Goal: Task Accomplishment & Management: Use online tool/utility

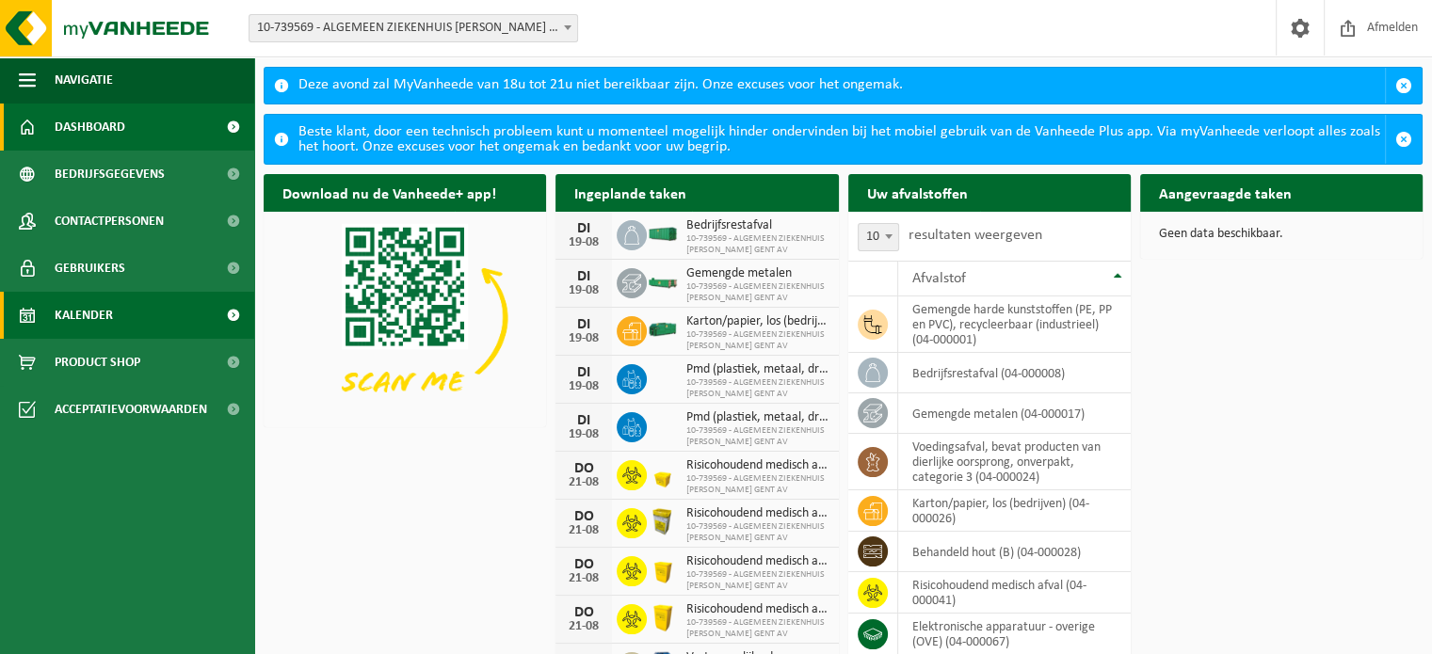
click at [120, 325] on link "Kalender" at bounding box center [127, 315] width 254 height 47
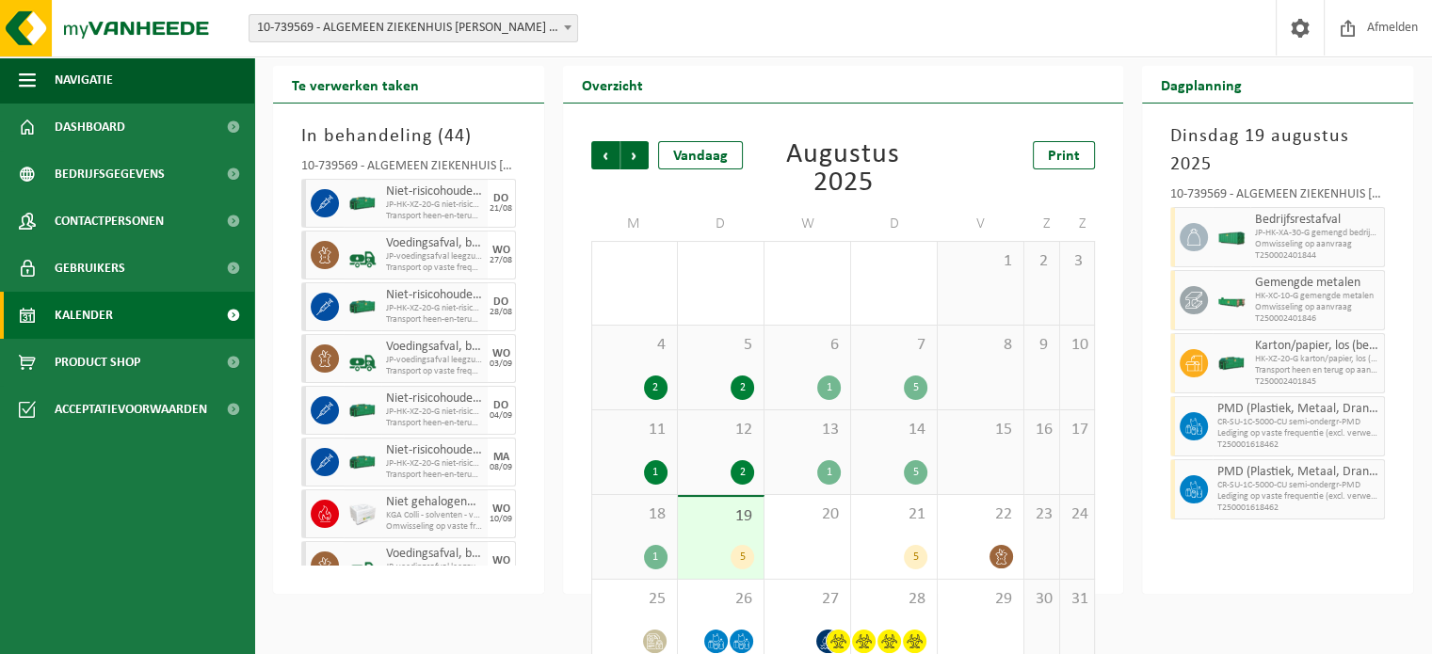
scroll to position [79, 0]
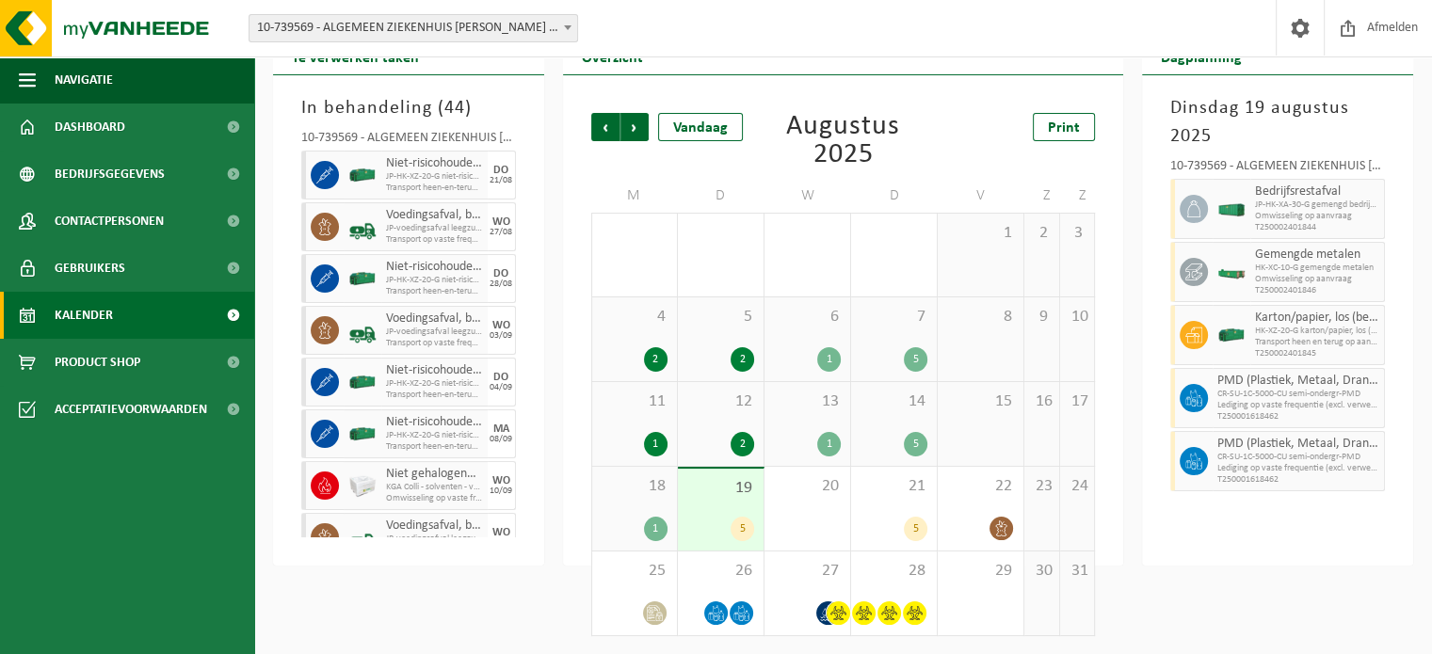
click at [659, 533] on div "1" at bounding box center [656, 529] width 24 height 24
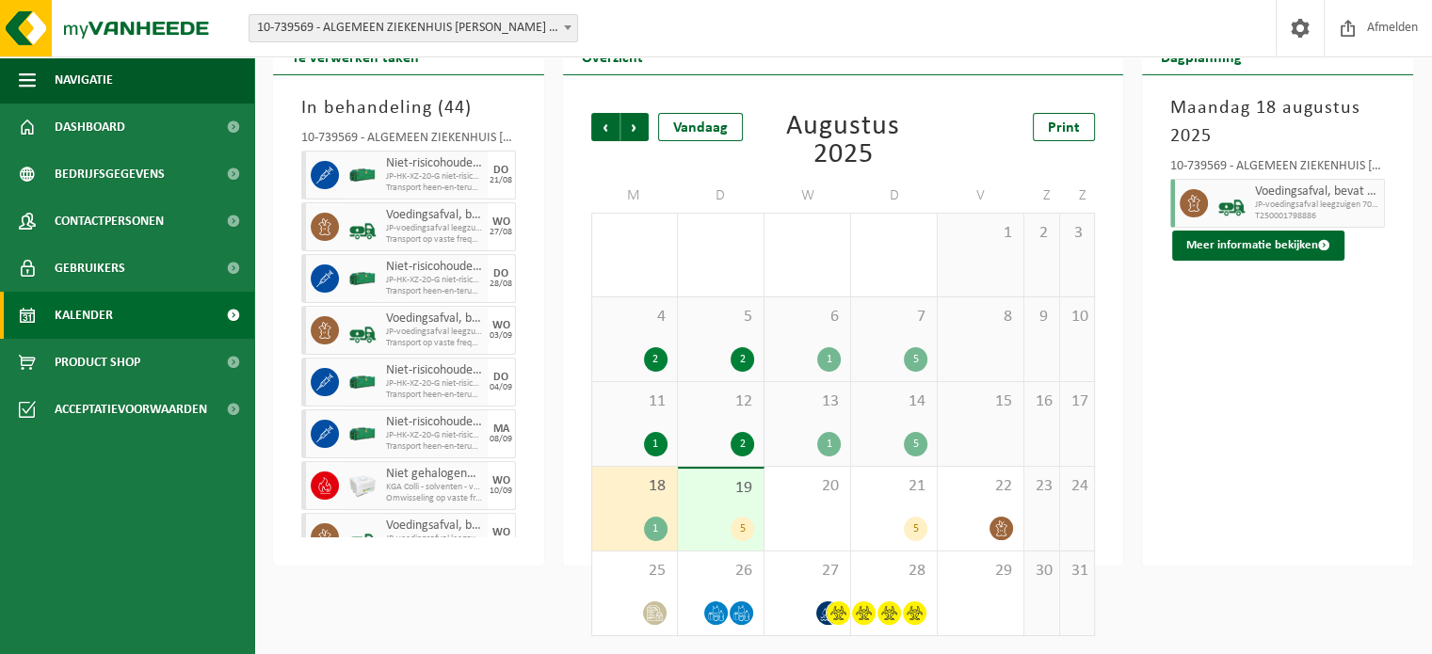
click at [659, 522] on div "1" at bounding box center [656, 529] width 24 height 24
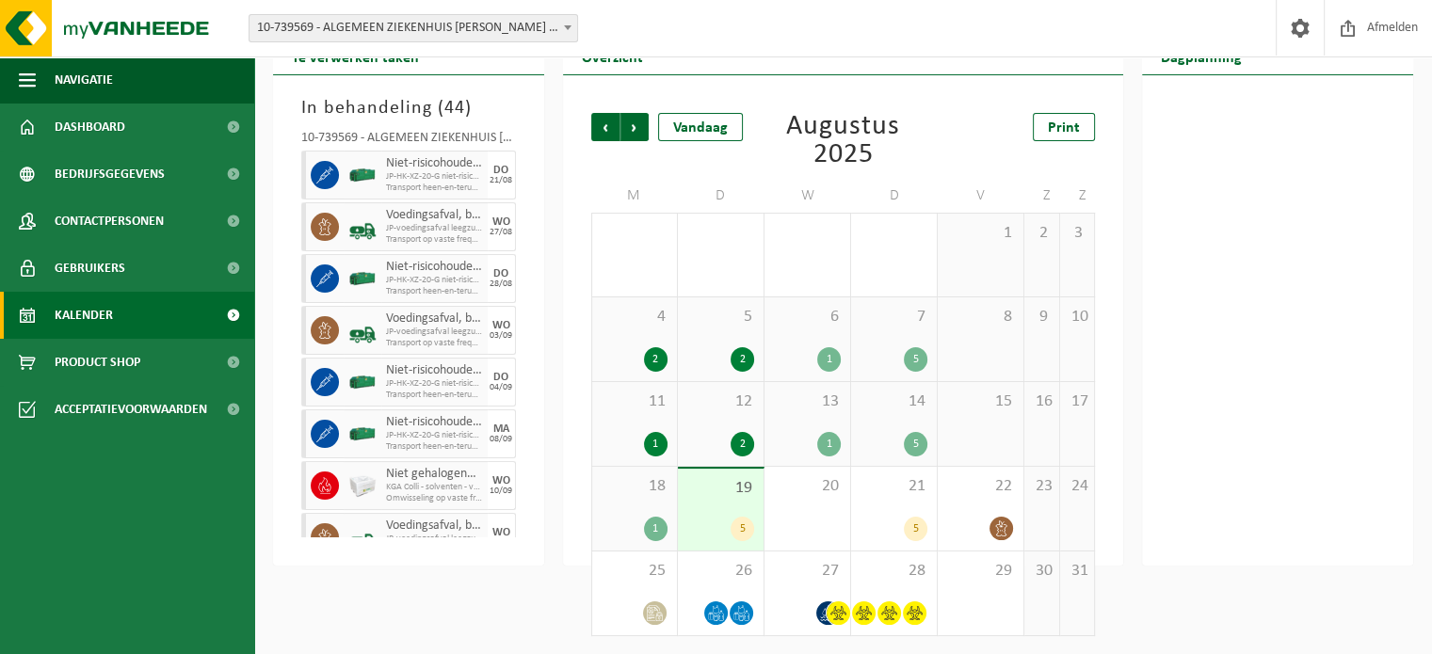
click at [639, 486] on span "18" at bounding box center [635, 486] width 66 height 21
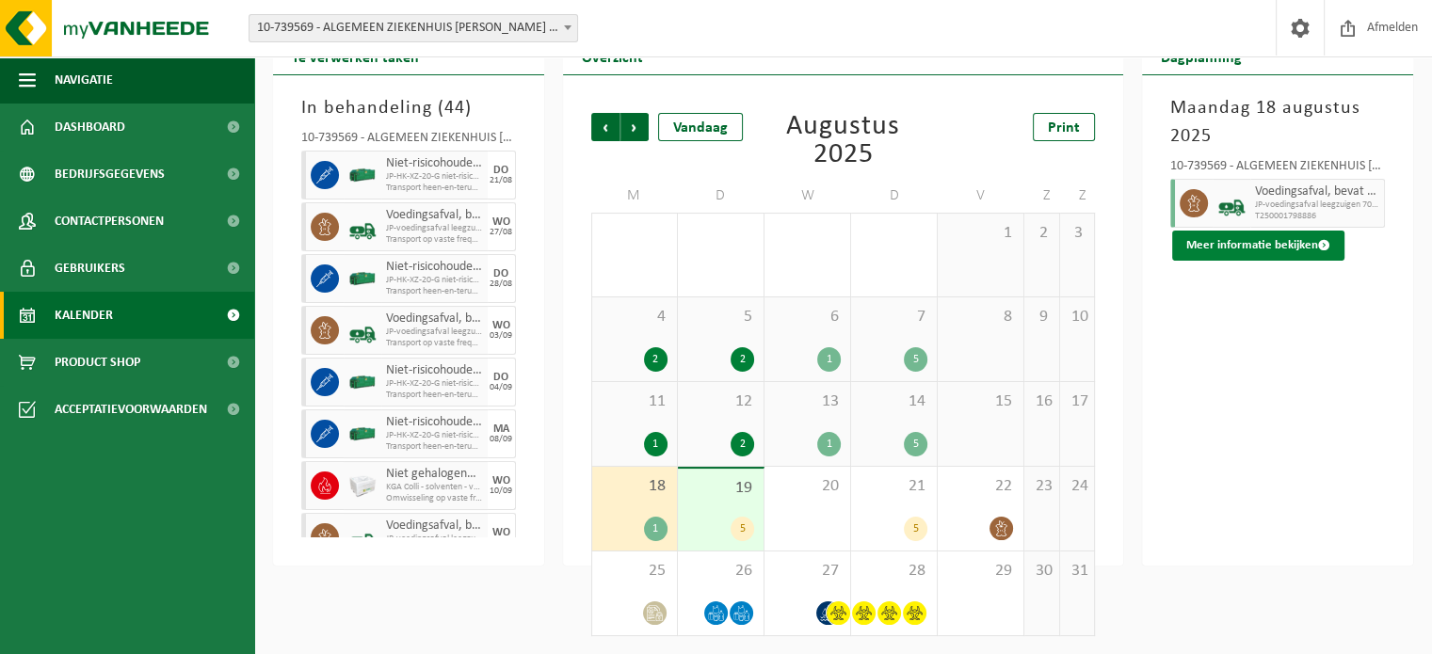
click at [1291, 254] on button "Meer informatie bekijken" at bounding box center [1258, 246] width 172 height 30
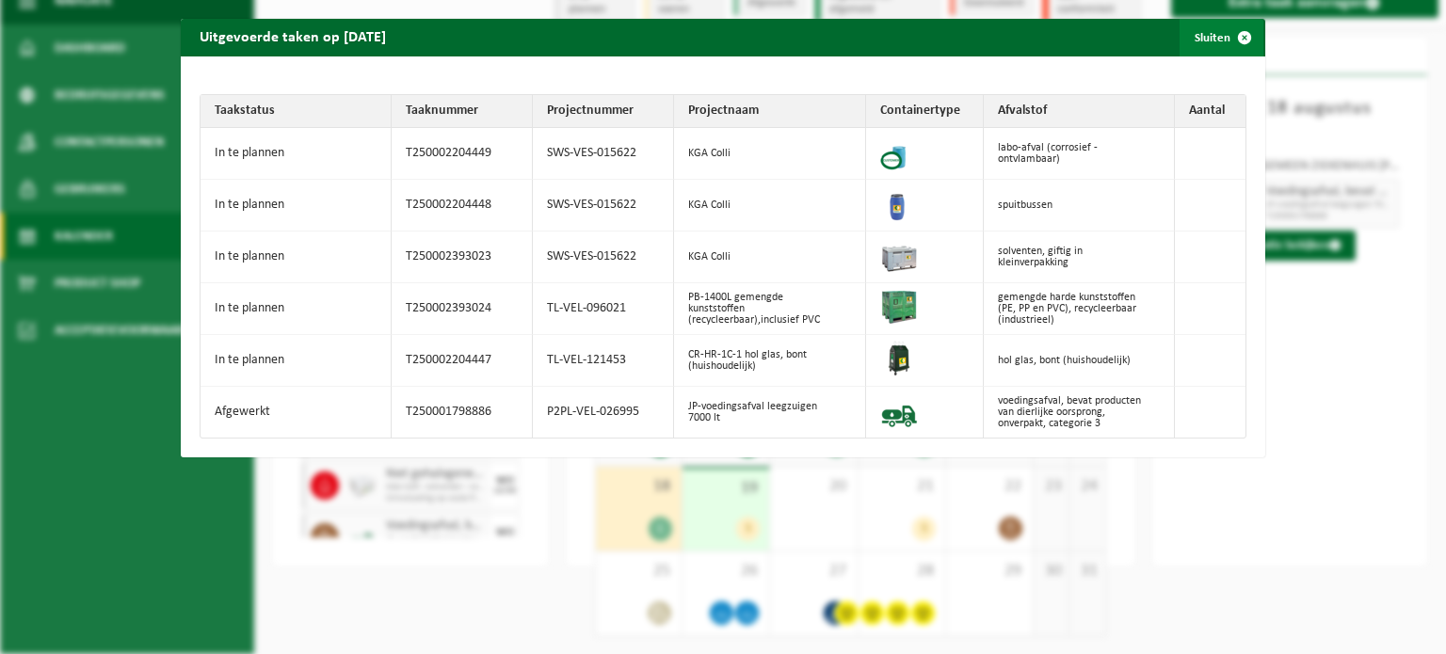
click at [1197, 42] on button "Sluiten" at bounding box center [1222, 38] width 84 height 38
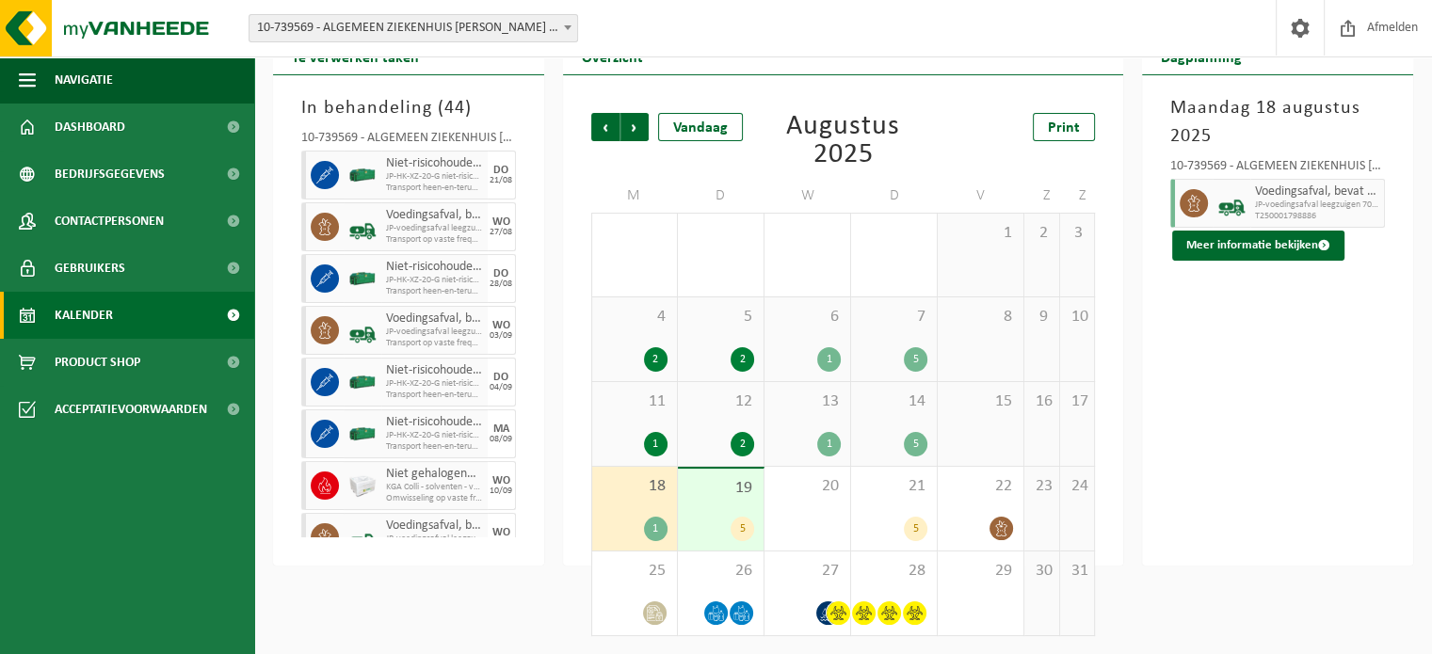
click at [728, 513] on div "19 5" at bounding box center [721, 510] width 86 height 82
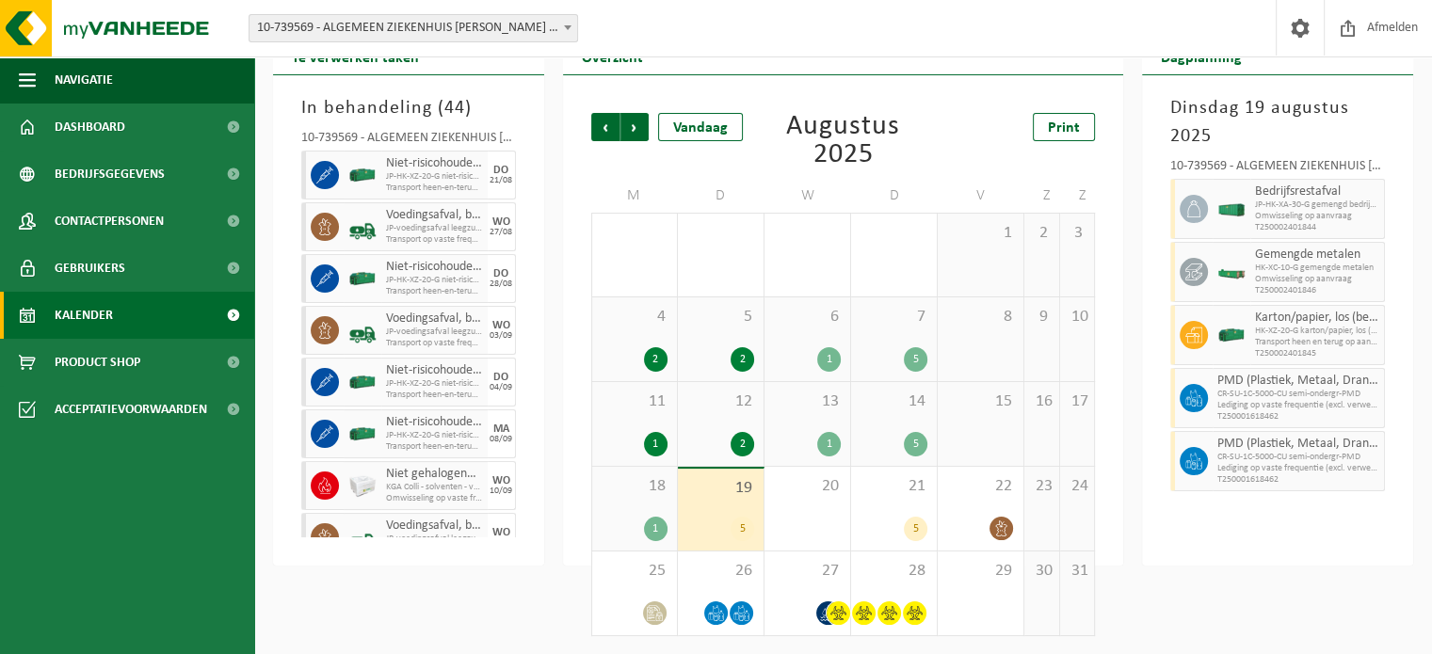
click at [640, 497] on div "18 1" at bounding box center [634, 509] width 85 height 84
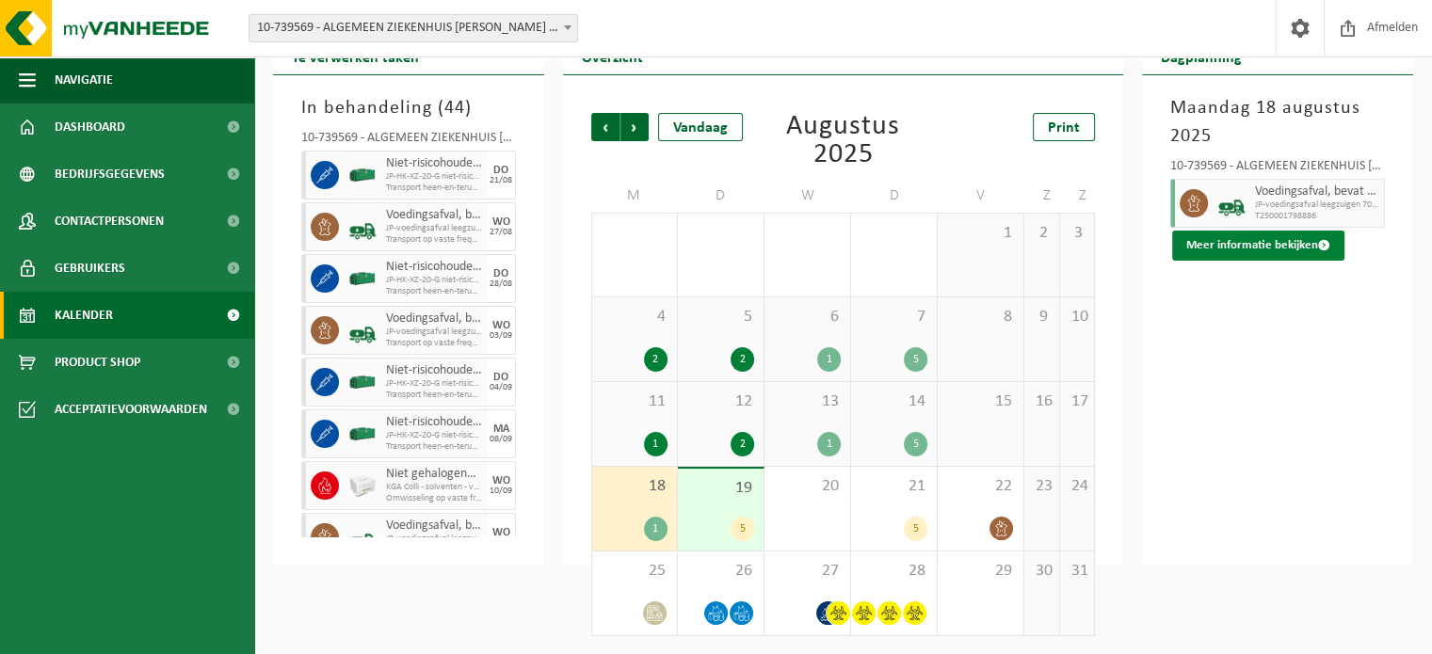
click at [1238, 244] on button "Meer informatie bekijken" at bounding box center [1258, 246] width 172 height 30
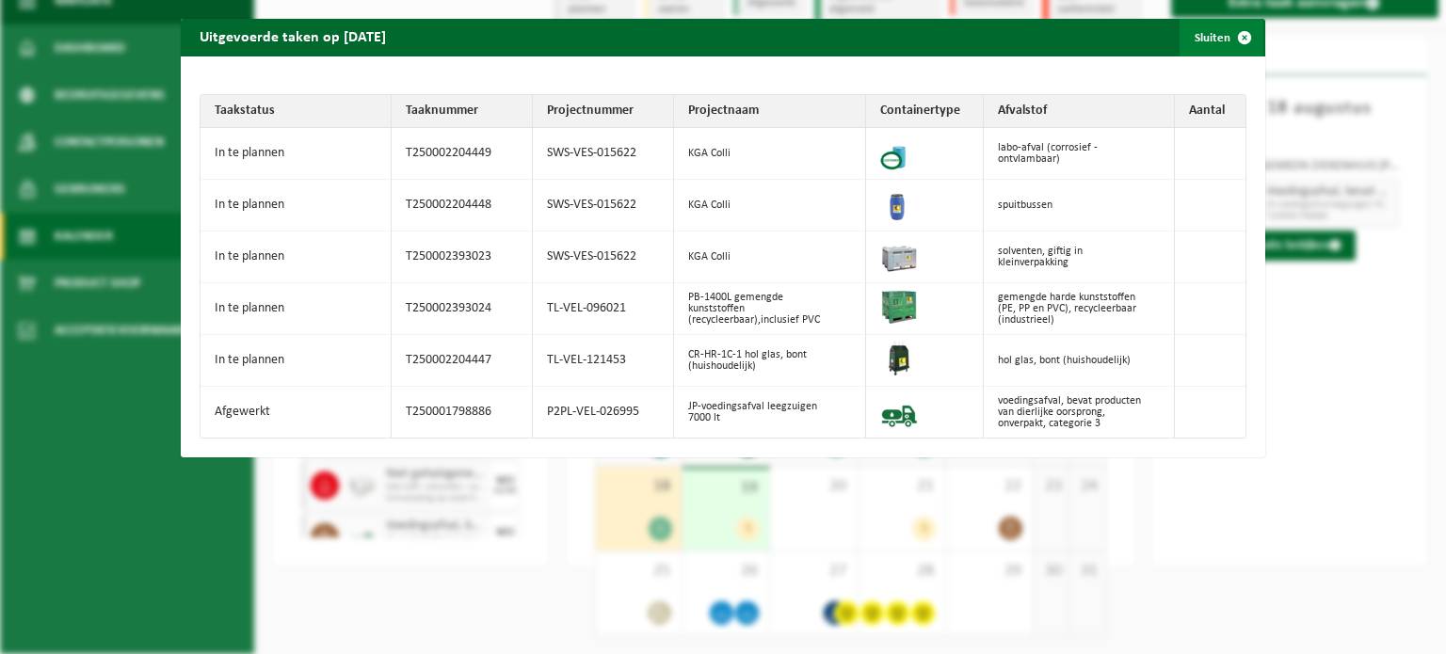
click at [1187, 33] on button "Sluiten" at bounding box center [1222, 38] width 84 height 38
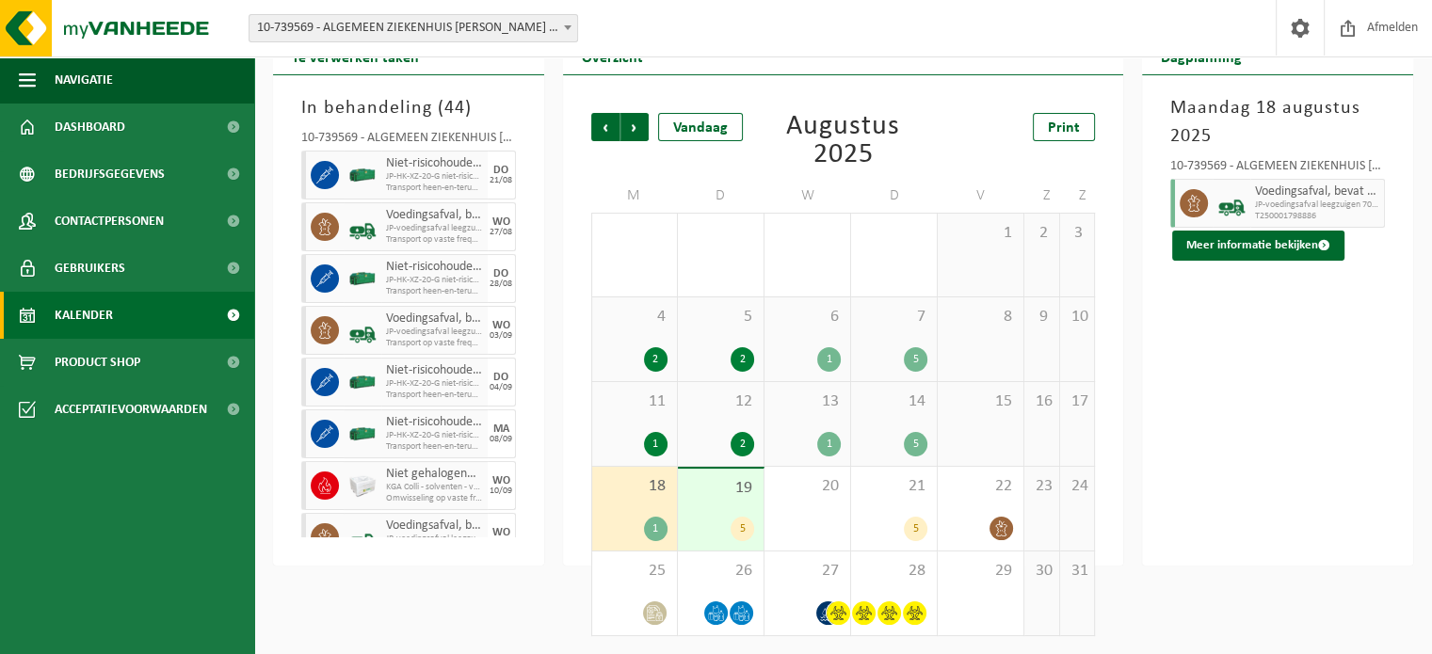
click at [734, 533] on div "5" at bounding box center [743, 529] width 24 height 24
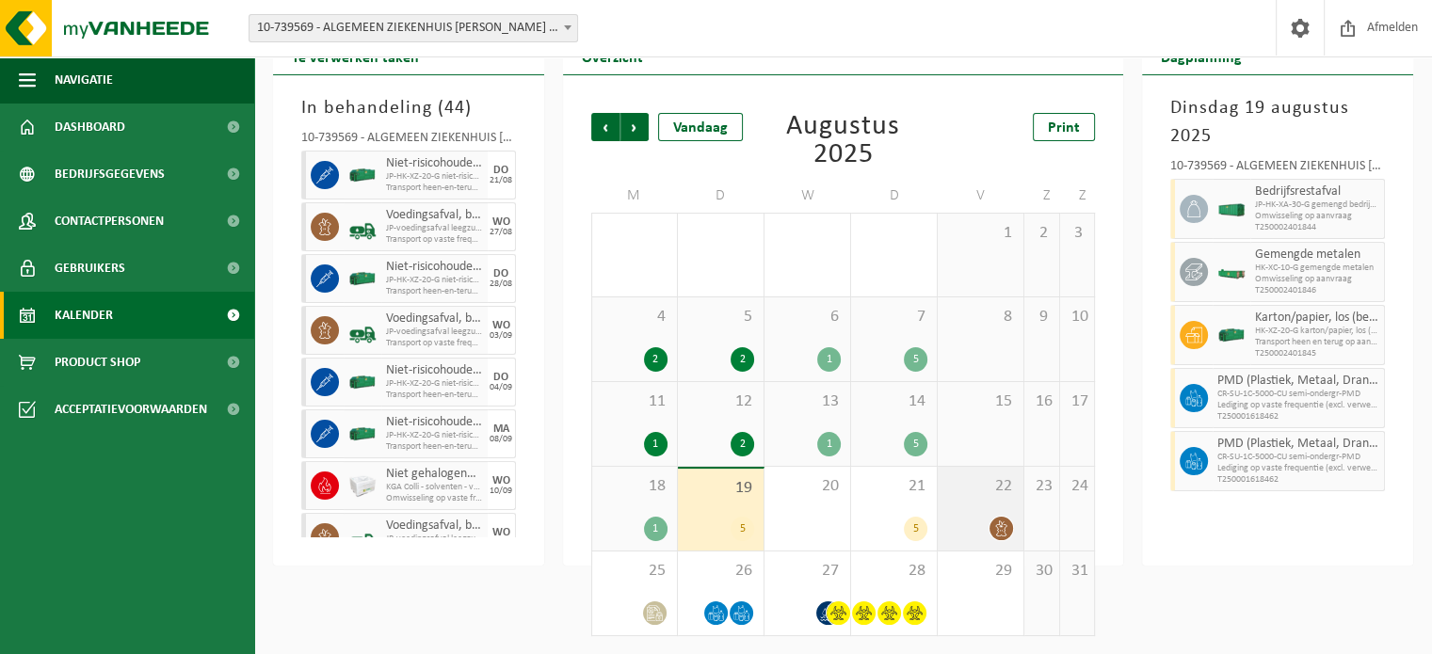
click at [1008, 530] on icon at bounding box center [1001, 529] width 16 height 16
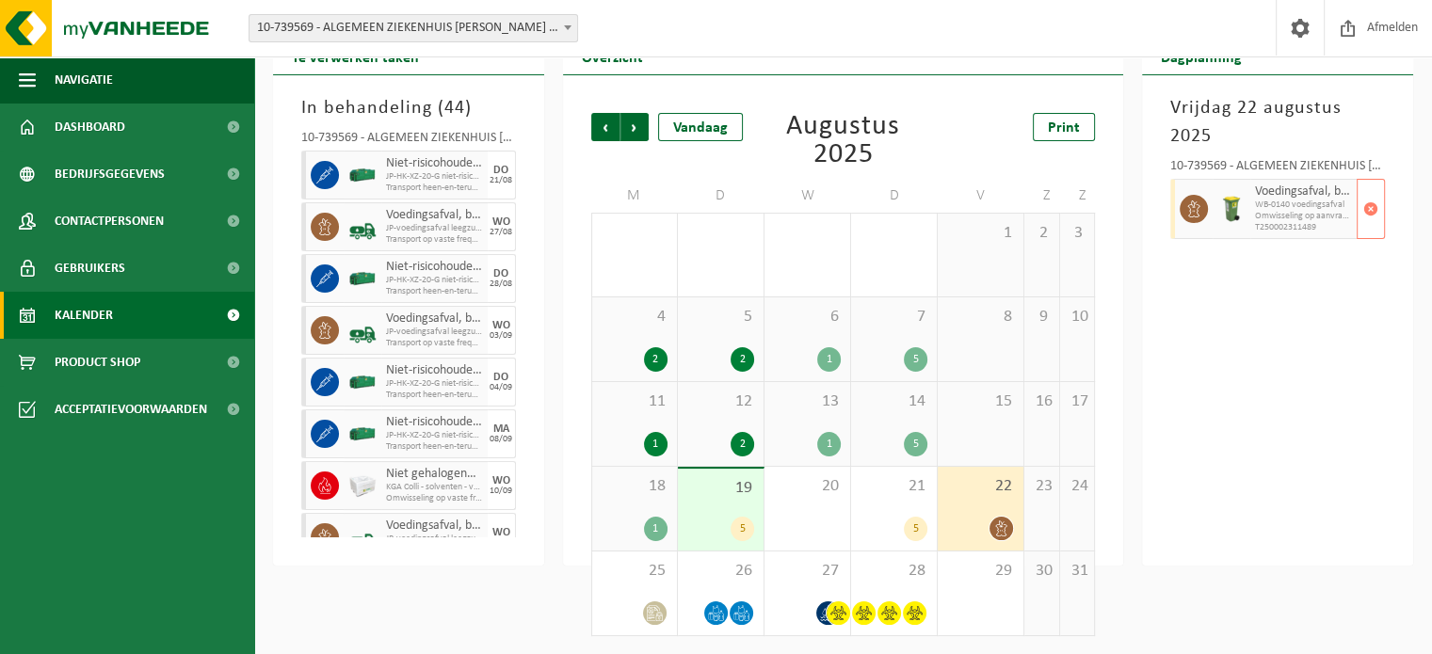
click at [1193, 204] on icon at bounding box center [1193, 209] width 17 height 17
click at [1190, 210] on icon at bounding box center [1194, 209] width 12 height 17
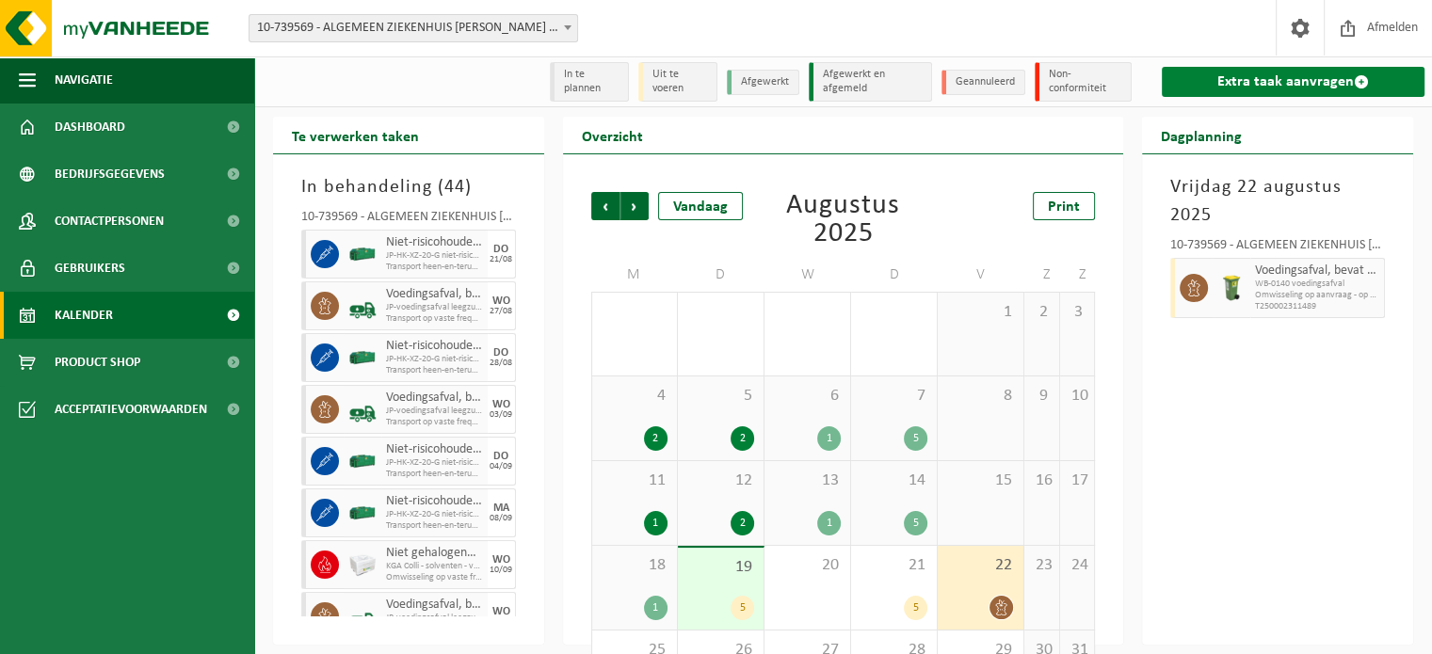
click at [1269, 77] on link "Extra taak aanvragen" at bounding box center [1293, 82] width 263 height 30
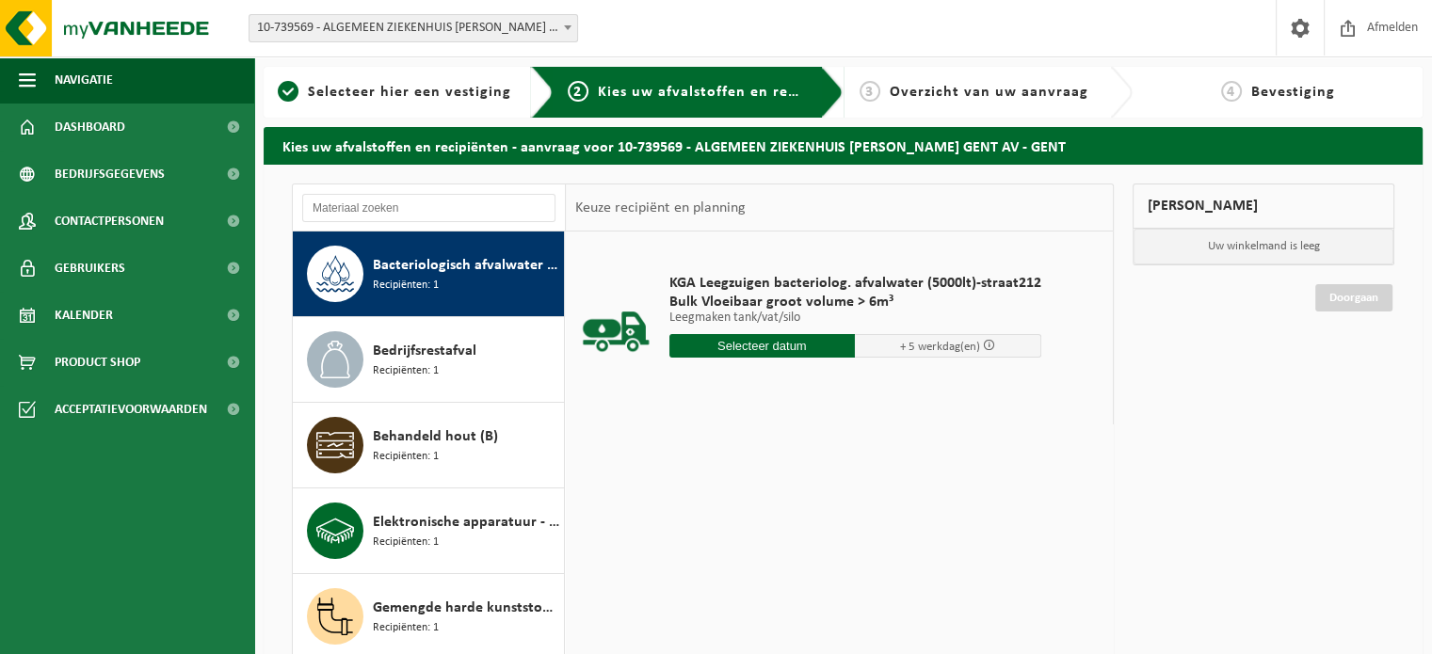
click at [794, 345] on input "text" at bounding box center [762, 346] width 186 height 24
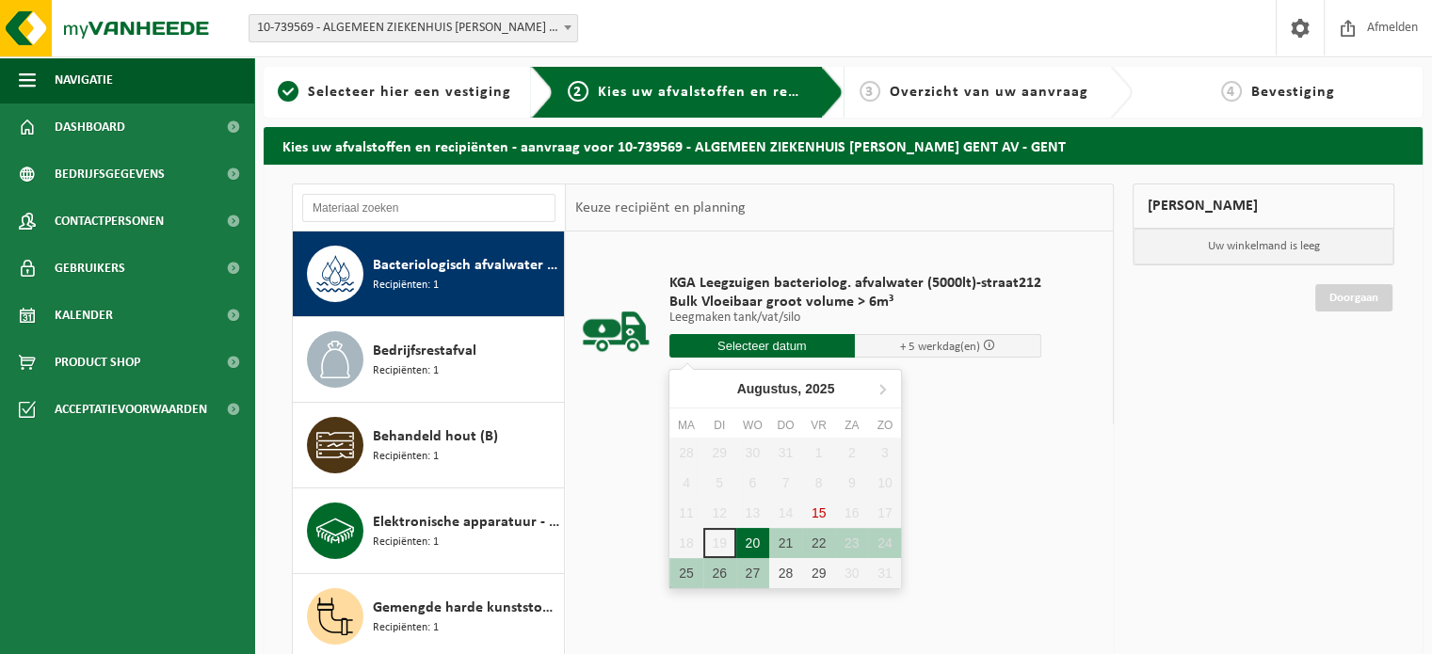
click at [761, 538] on div "20" at bounding box center [752, 543] width 33 height 30
type input "Van 2025-08-20"
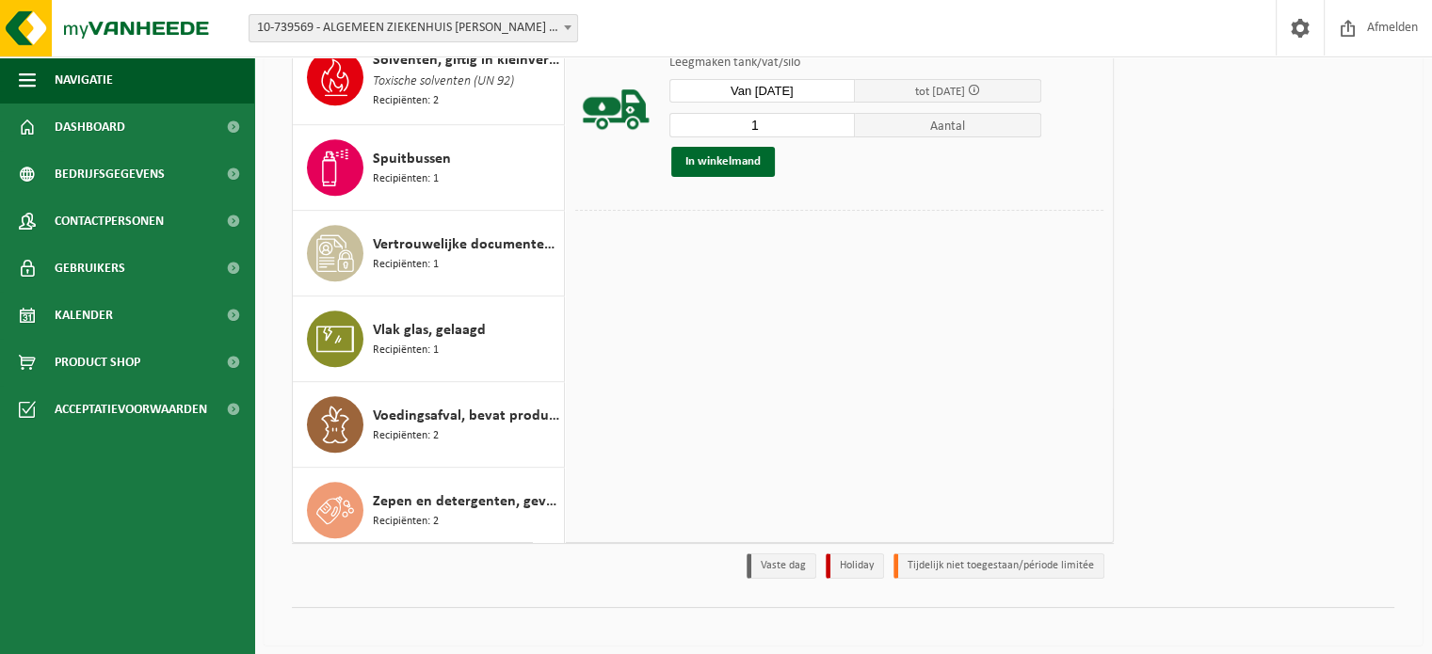
scroll to position [264, 0]
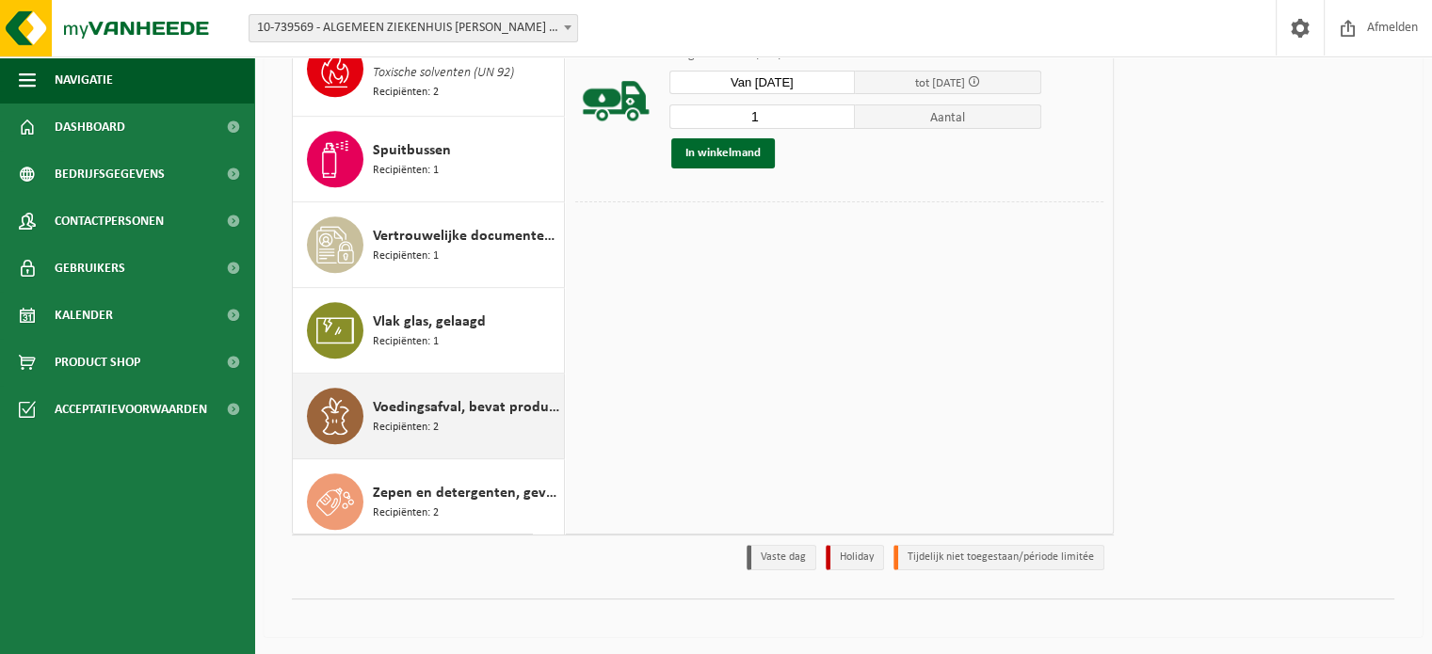
click at [472, 402] on span "Voedingsafval, bevat producten van dierlijke oorsprong, onverpakt, categorie 3" at bounding box center [466, 407] width 186 height 23
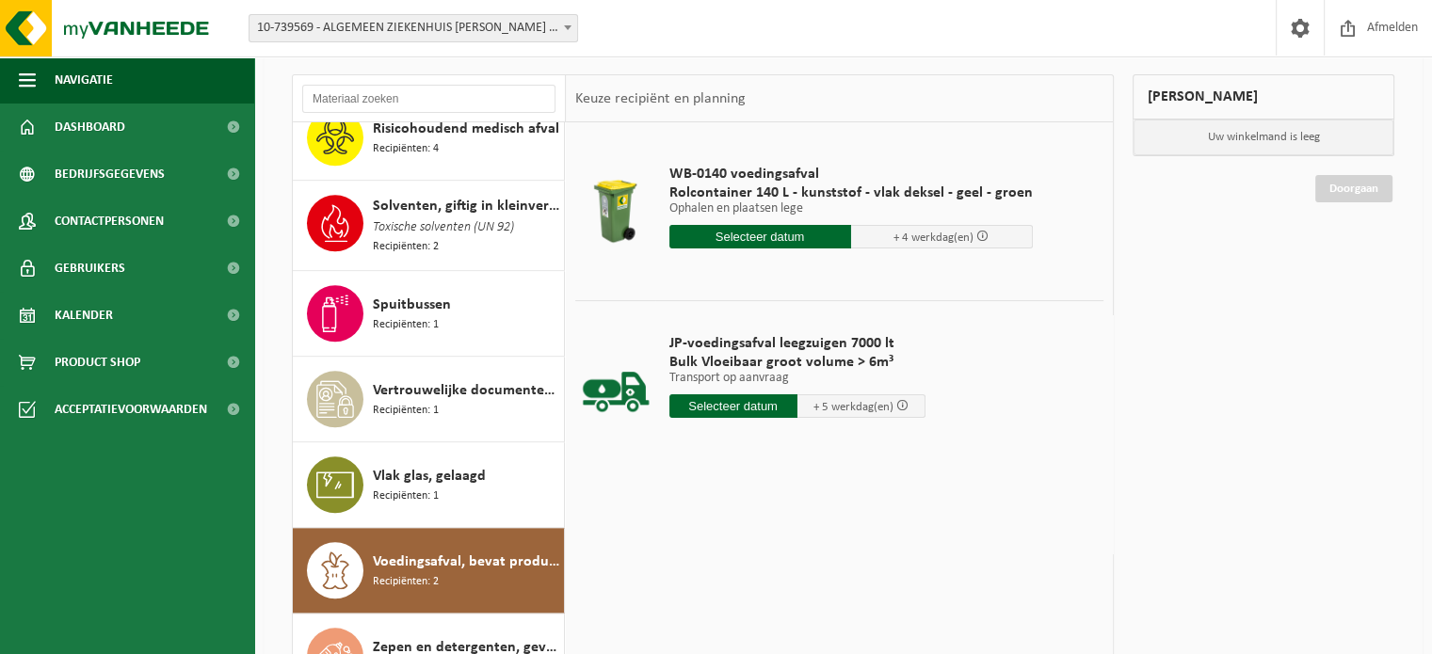
scroll to position [75, 0]
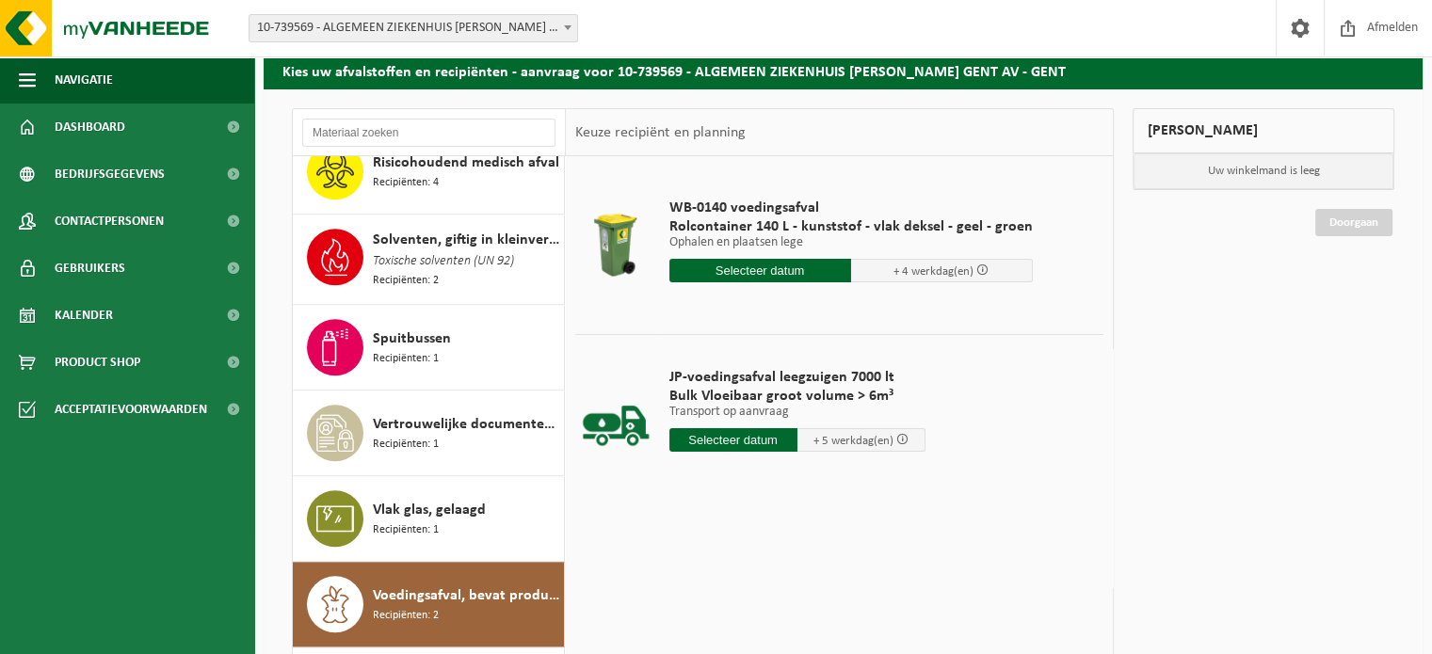
click at [769, 272] on input "text" at bounding box center [760, 271] width 182 height 24
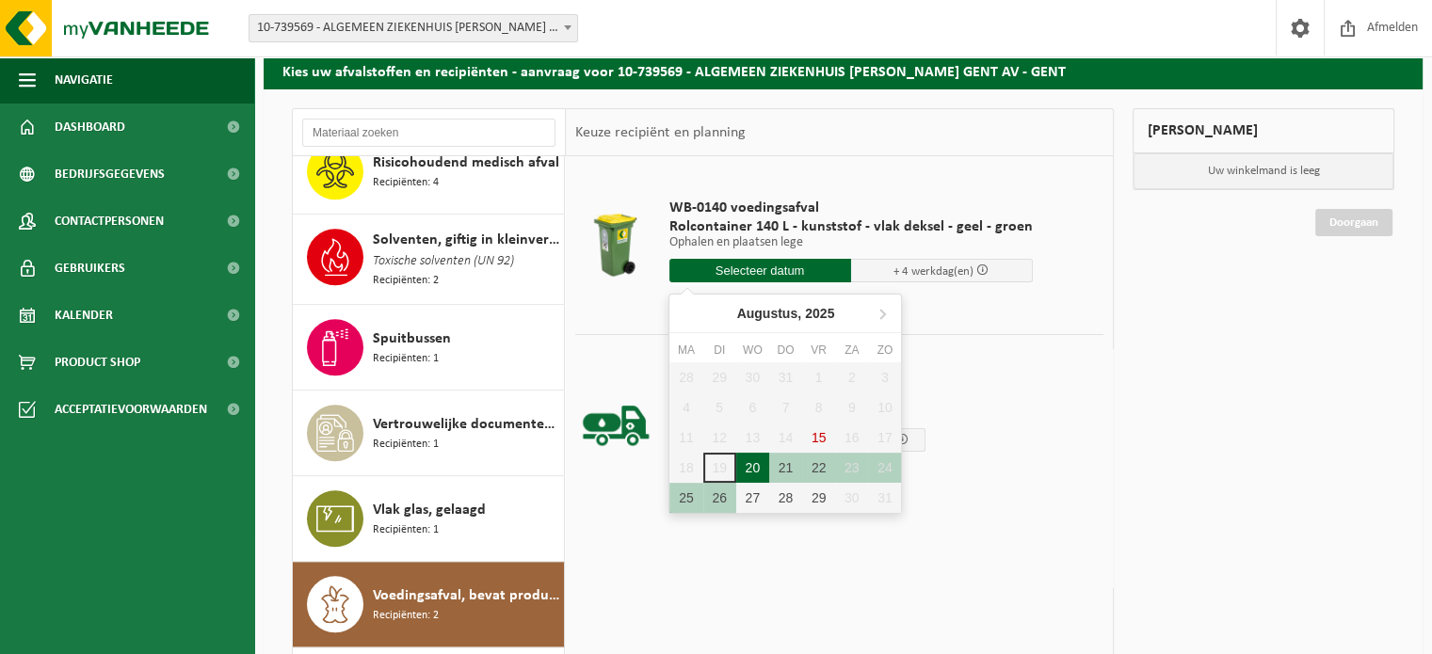
click at [757, 460] on div "20" at bounding box center [752, 468] width 33 height 30
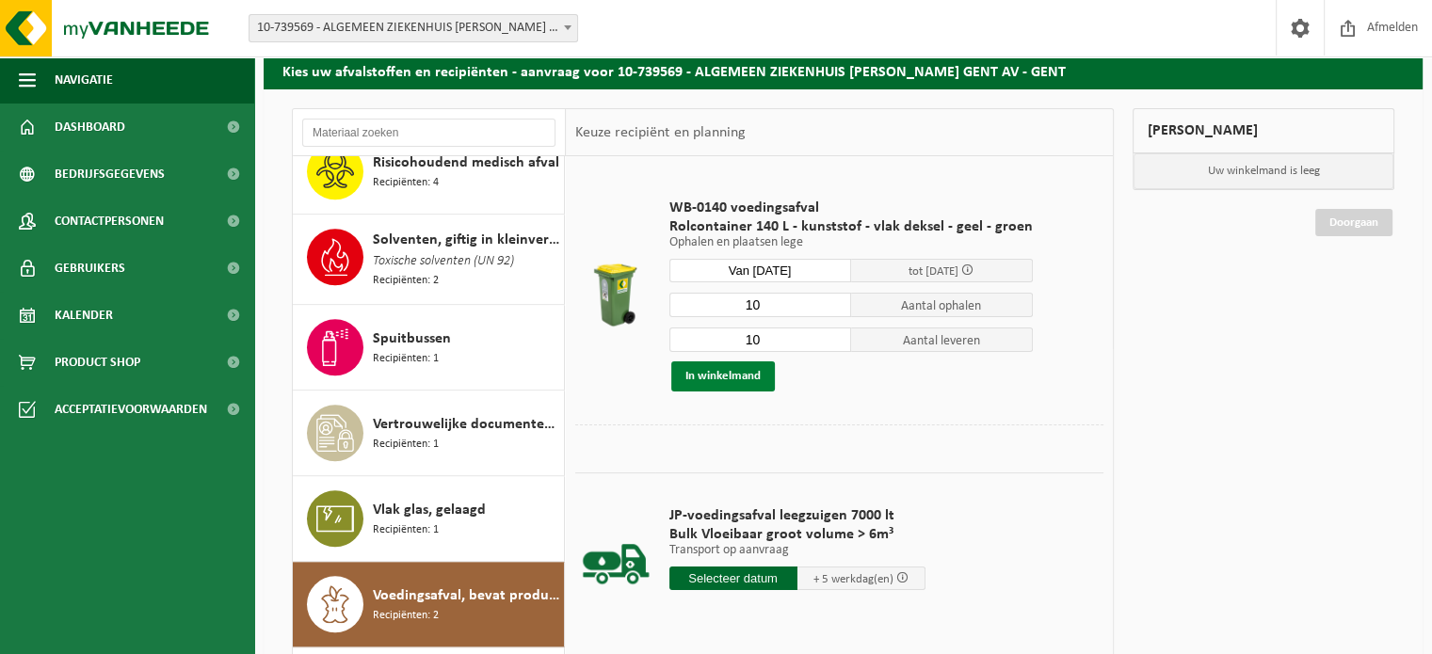
click at [729, 378] on button "In winkelmand" at bounding box center [723, 376] width 104 height 30
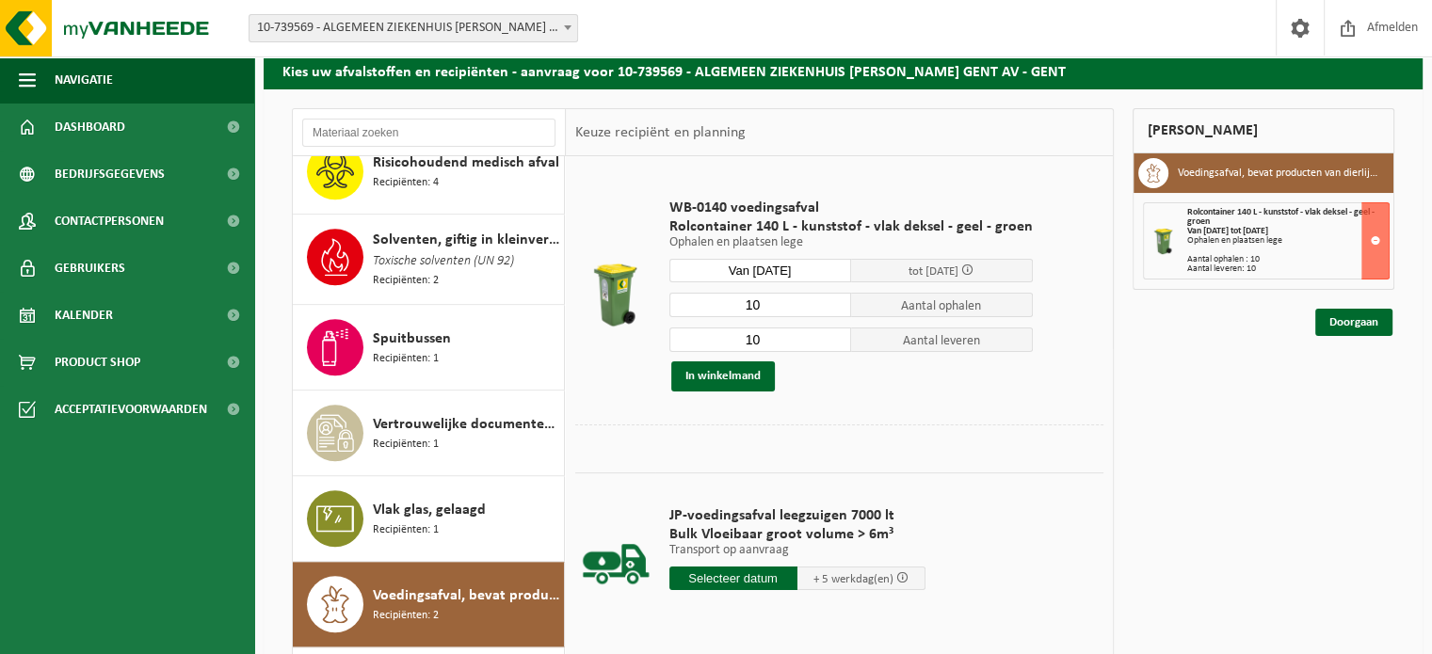
click at [773, 266] on input "Van 2025-08-20" at bounding box center [760, 271] width 182 height 24
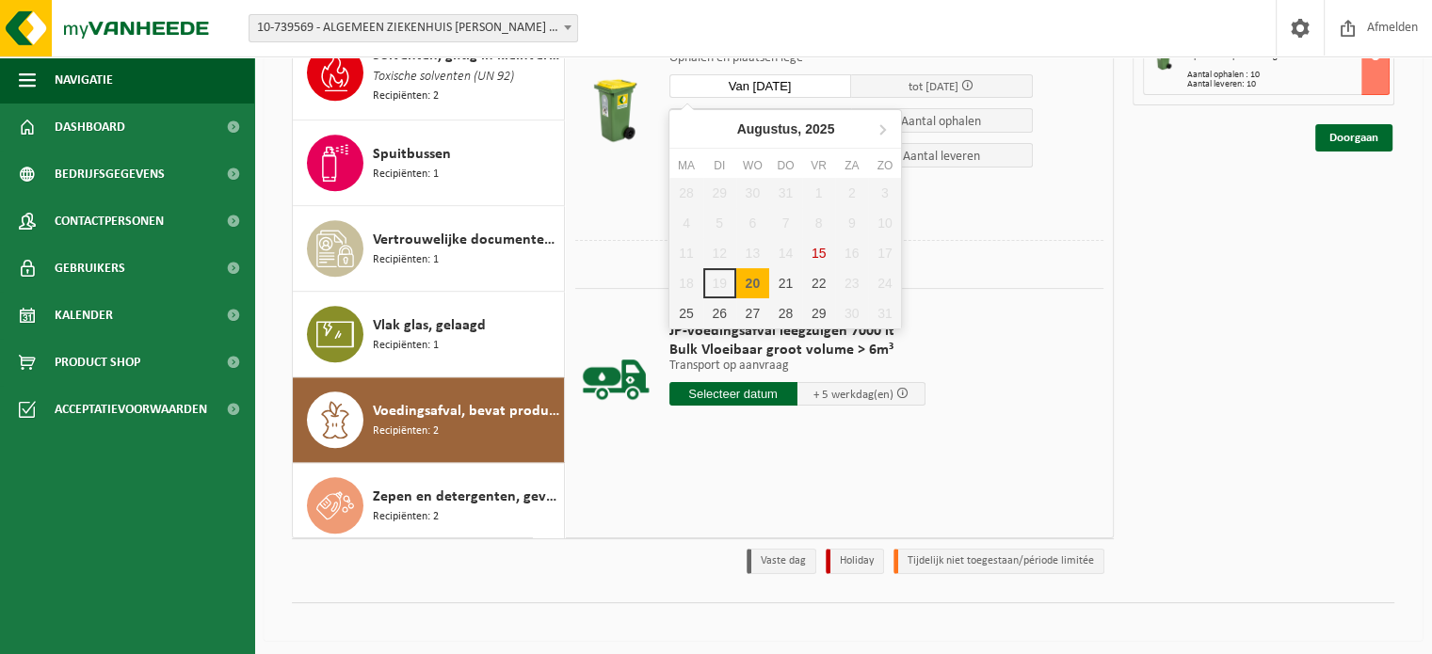
scroll to position [264, 0]
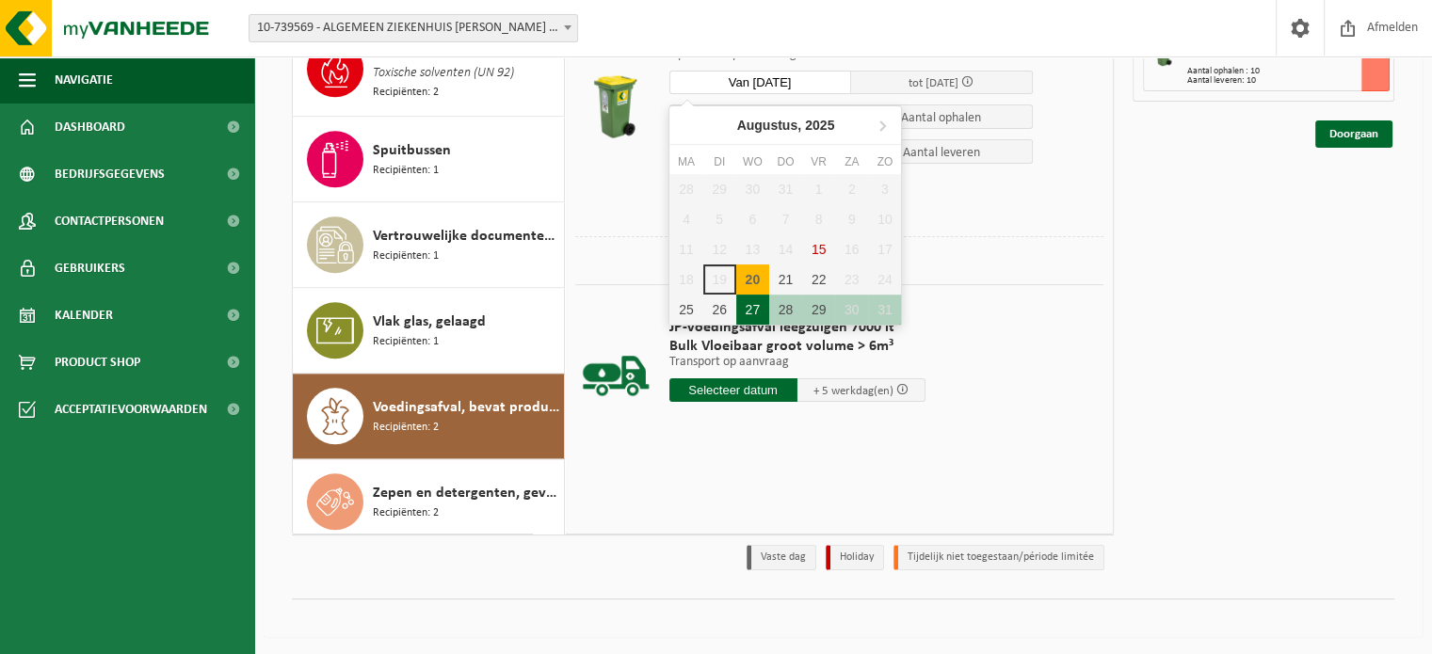
click at [749, 312] on div "27" at bounding box center [752, 310] width 33 height 30
type input "Van 2025-08-27"
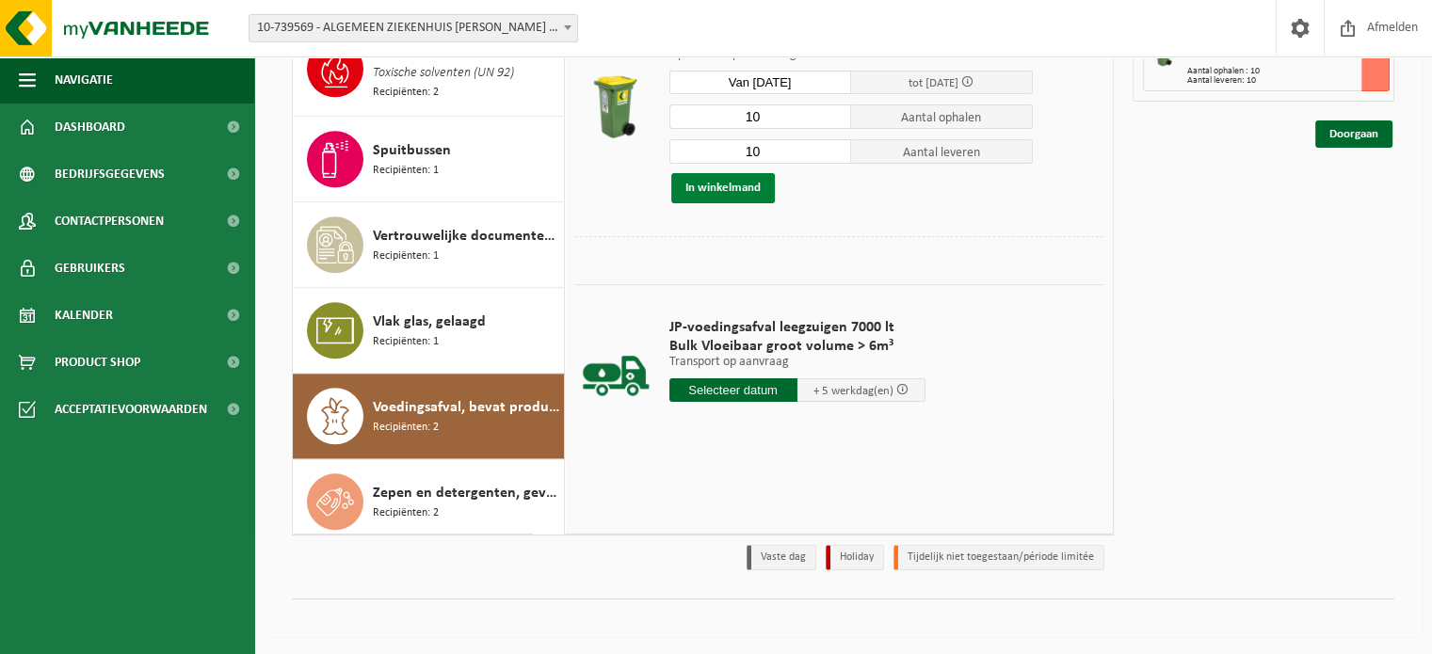
click at [723, 187] on button "In winkelmand" at bounding box center [723, 188] width 104 height 30
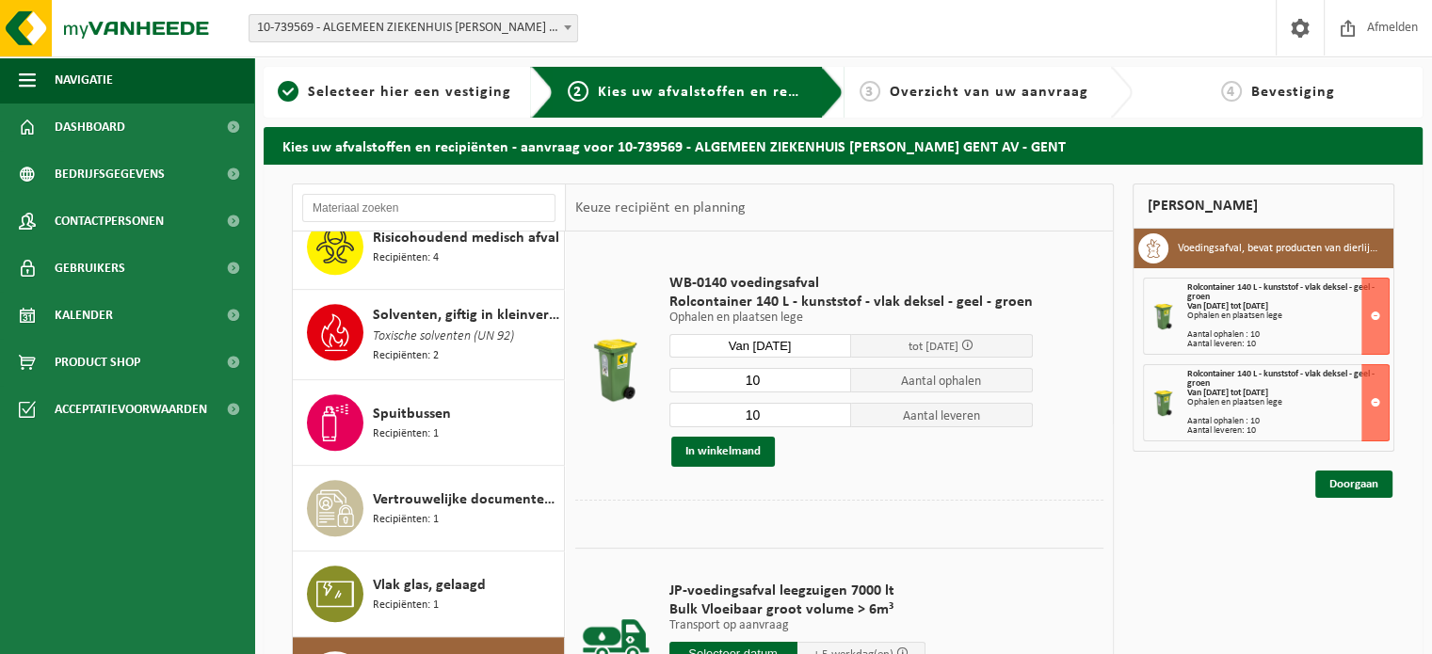
scroll to position [0, 0]
click at [1367, 485] on link "Doorgaan" at bounding box center [1353, 484] width 77 height 27
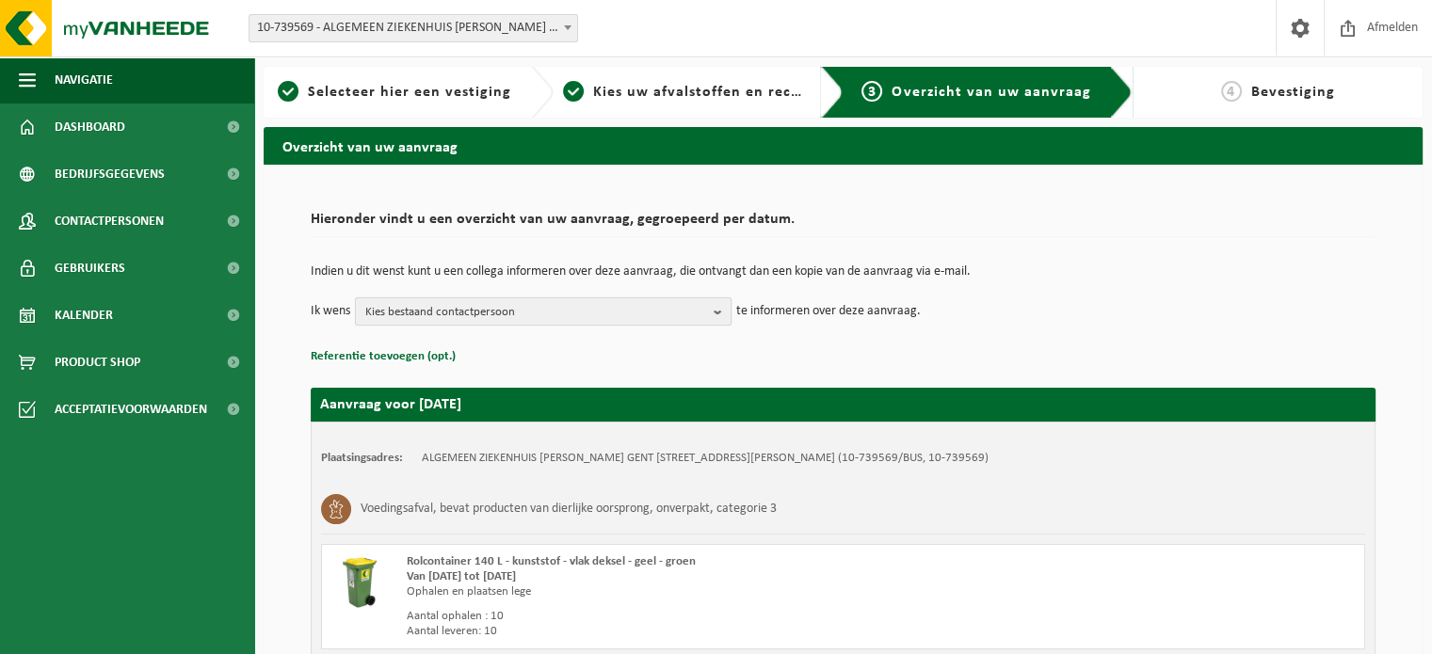
click at [725, 307] on b "button" at bounding box center [722, 311] width 17 height 26
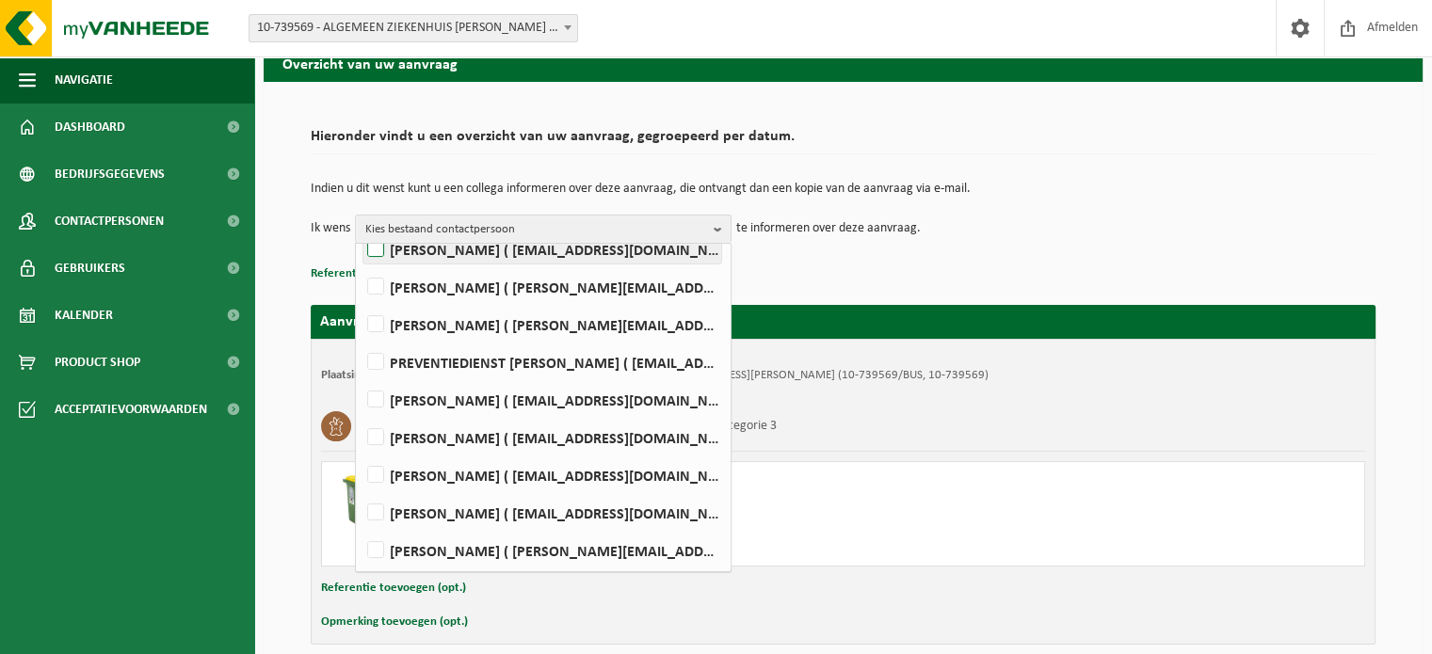
scroll to position [94, 0]
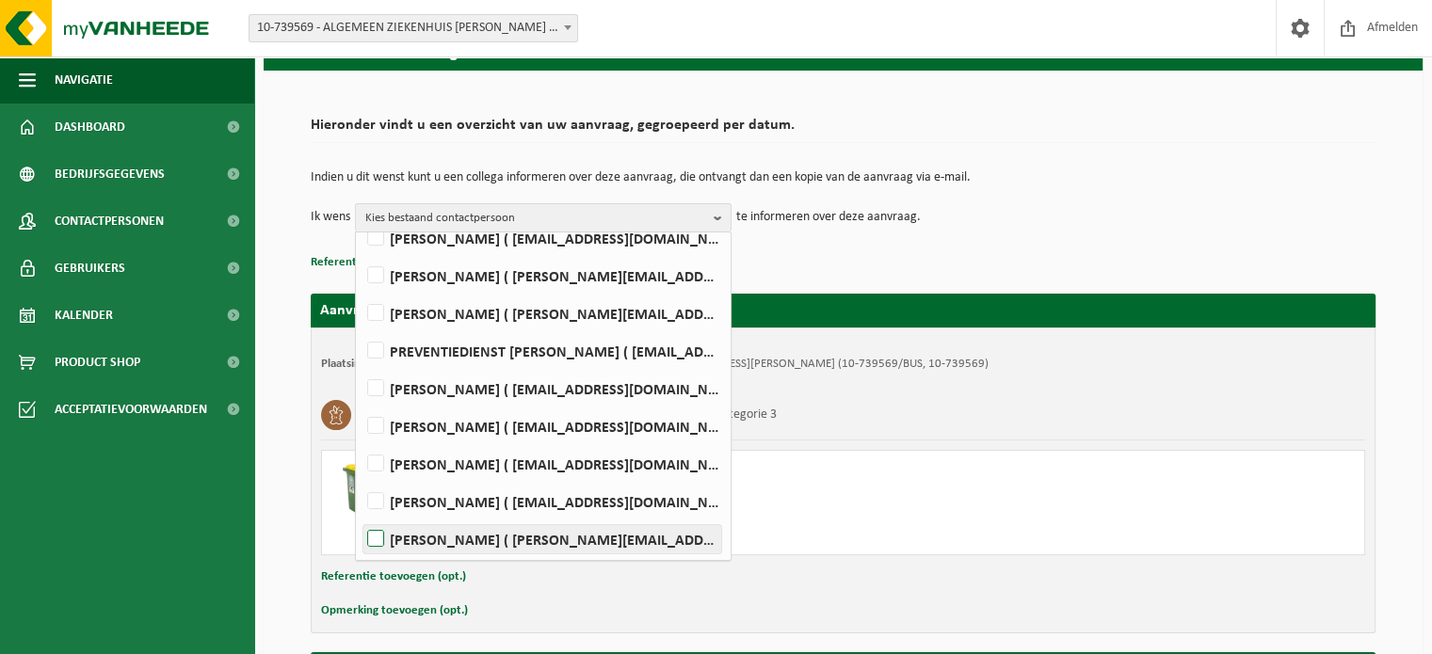
click at [381, 538] on label "[PERSON_NAME] ( [PERSON_NAME][EMAIL_ADDRESS][DOMAIN_NAME] )" at bounding box center [542, 539] width 358 height 28
click at [361, 516] on input "[PERSON_NAME] ( [PERSON_NAME][EMAIL_ADDRESS][DOMAIN_NAME] )" at bounding box center [360, 515] width 1 height 1
checkbox input "true"
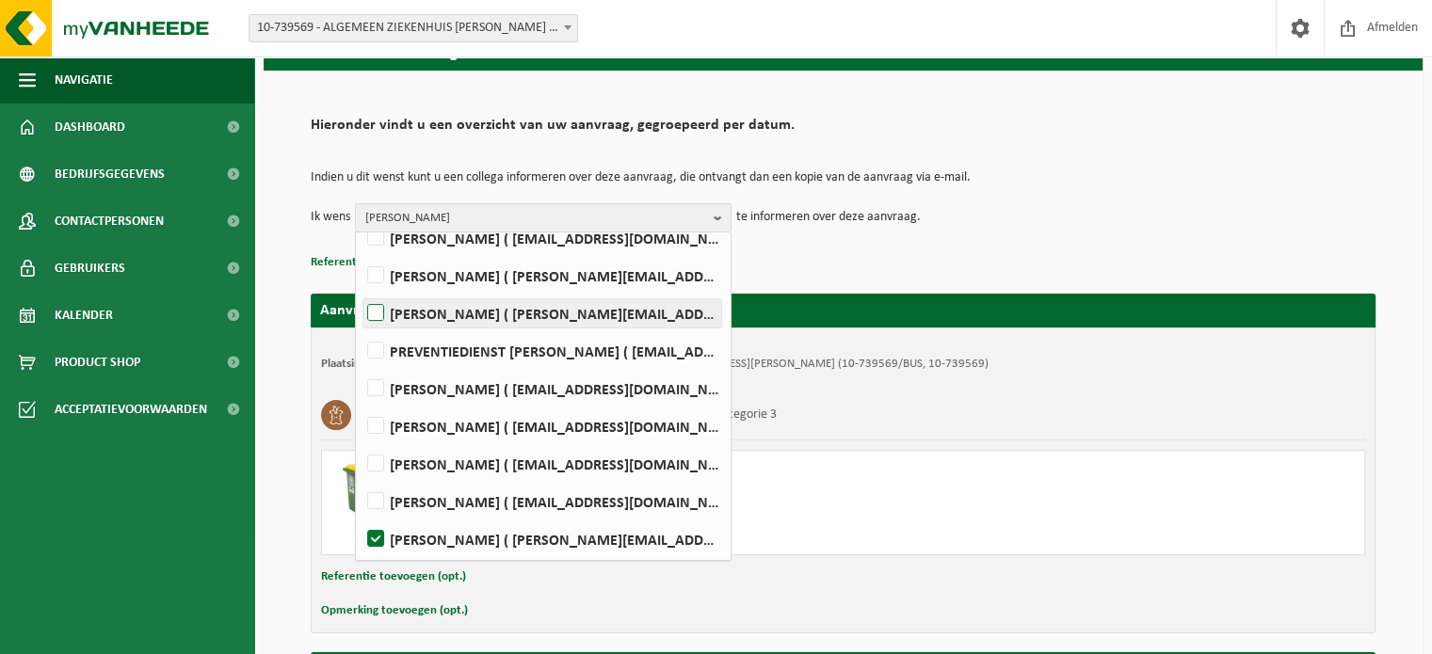
click at [377, 313] on label "Claudia Hoste ( claudia.hoste@janpalfijngent.be )" at bounding box center [542, 313] width 358 height 28
click at [361, 290] on input "Claudia Hoste ( claudia.hoste@janpalfijngent.be )" at bounding box center [360, 289] width 1 height 1
checkbox input "true"
click at [937, 534] on div "Rolcontainer 140 L - kunststof - vlak deksel - geel - groen Van 2025-08-20 tot …" at bounding box center [843, 502] width 1044 height 105
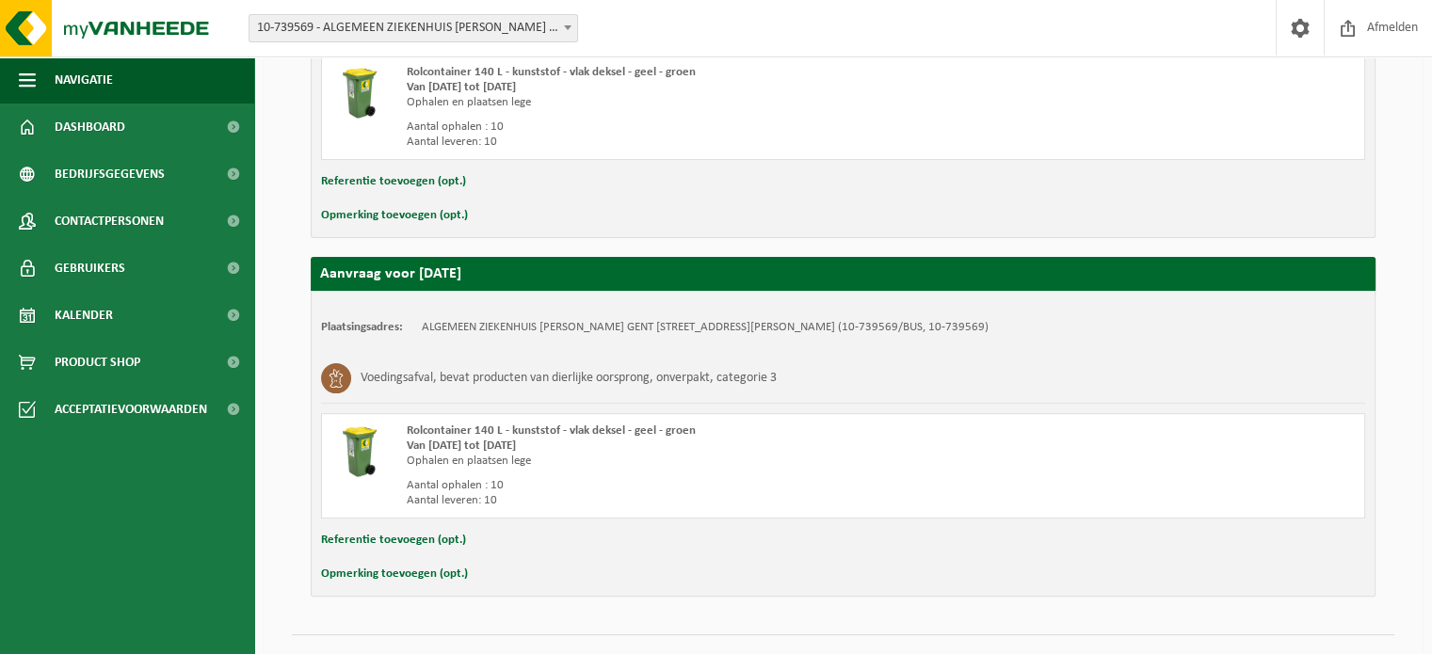
scroll to position [524, 0]
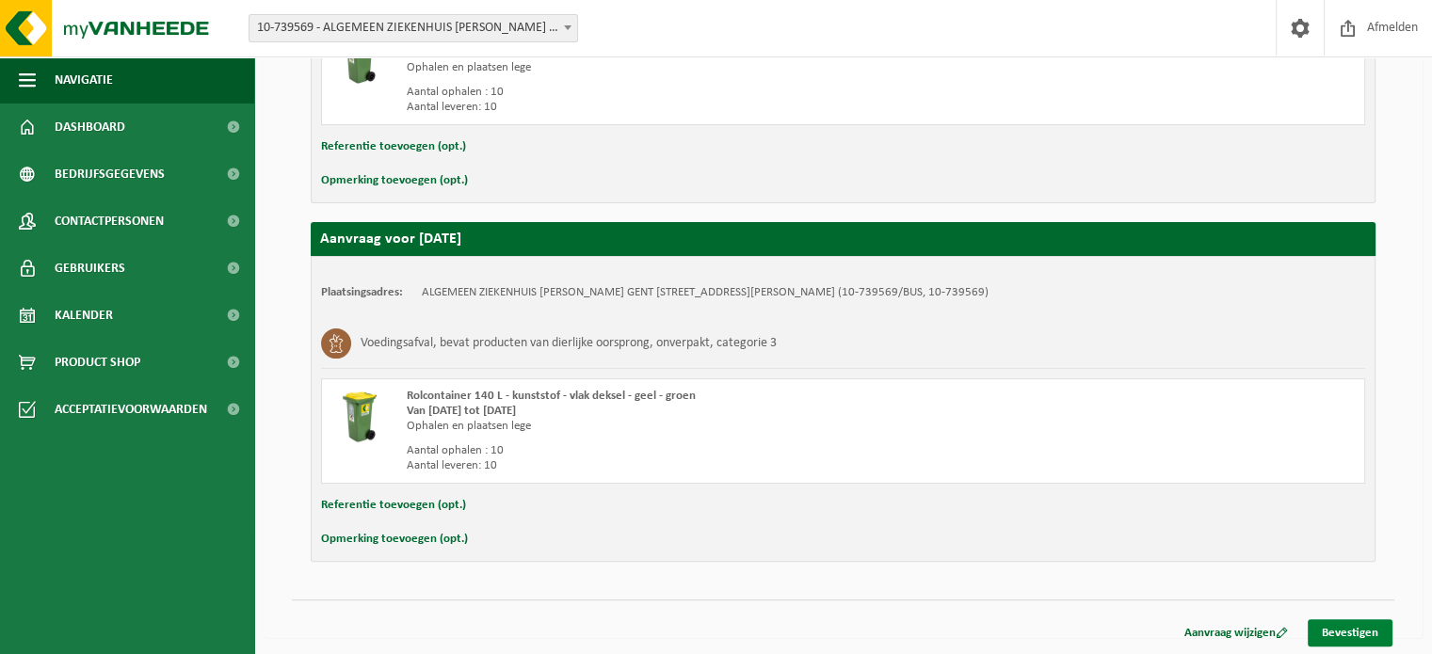
click at [1356, 625] on link "Bevestigen" at bounding box center [1350, 632] width 85 height 27
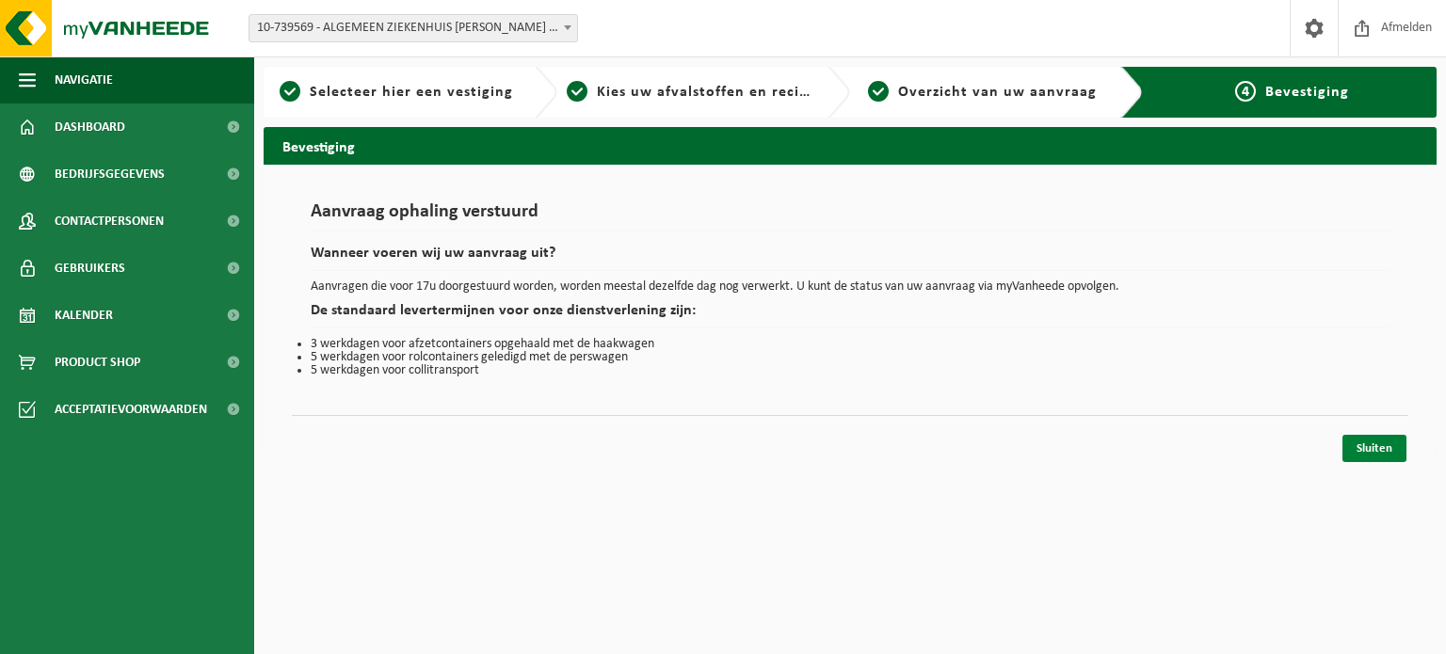
click at [1371, 439] on link "Sluiten" at bounding box center [1374, 448] width 64 height 27
